Goal: Information Seeking & Learning: Learn about a topic

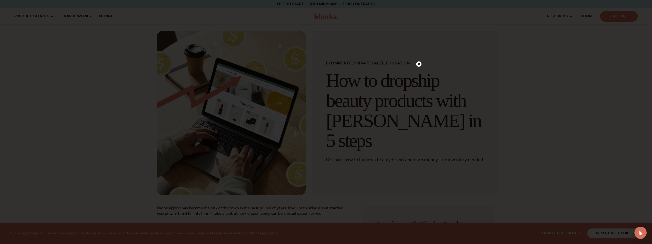
click at [420, 64] on circle at bounding box center [418, 63] width 5 height 5
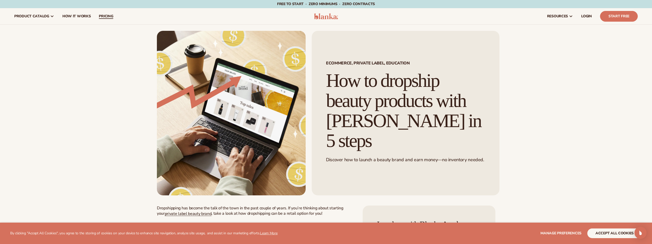
click at [106, 15] on span "pricing" at bounding box center [106, 16] width 14 height 4
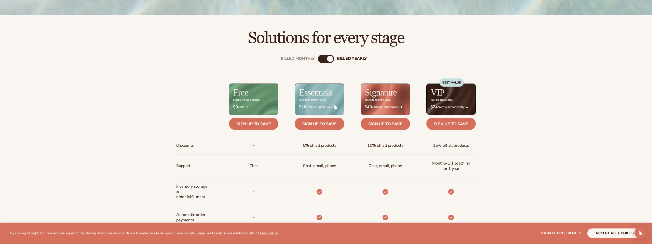
scroll to position [277, 0]
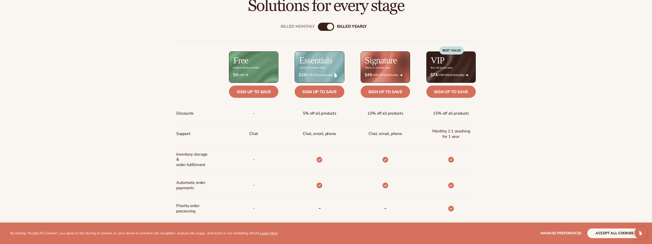
click at [331, 23] on div "Billed Monthly billed Yearly" at bounding box center [326, 27] width 16 height 8
click at [325, 26] on div "Billed Monthly billed Yearly" at bounding box center [326, 27] width 16 height 8
click at [321, 29] on div "Billed Monthly" at bounding box center [321, 27] width 6 height 6
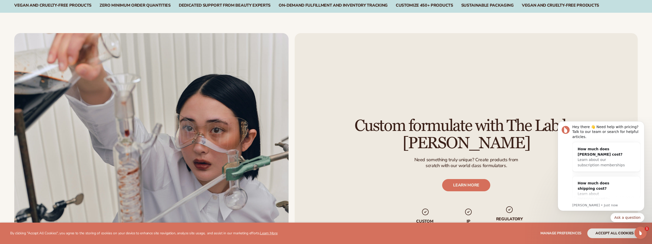
scroll to position [703, 0]
